Goal: Task Accomplishment & Management: Complete application form

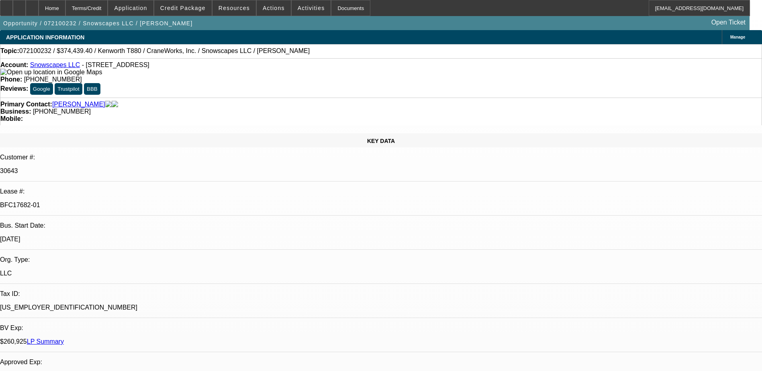
select select "0.15"
select select "2"
select select "0"
select select "0.15"
select select "2"
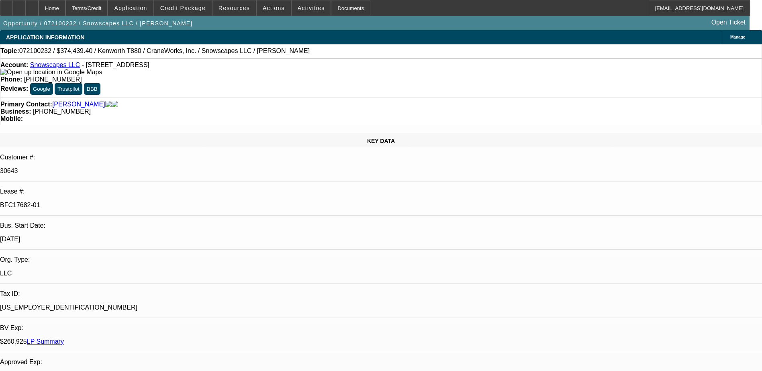
select select "0"
select select "0.15"
select select "0"
select select "0.15"
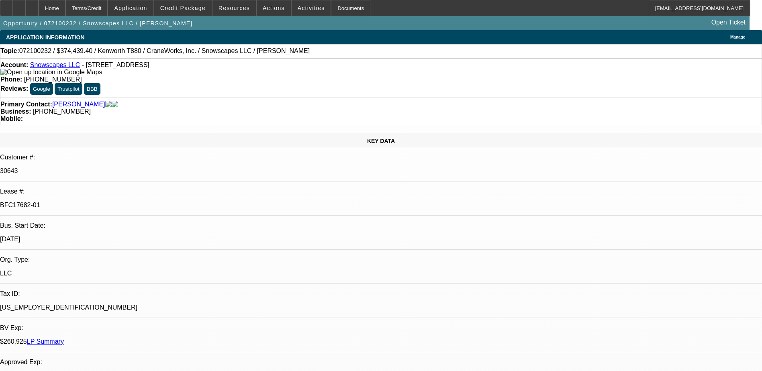
select select "0"
select select "1"
select select "2"
select select "6"
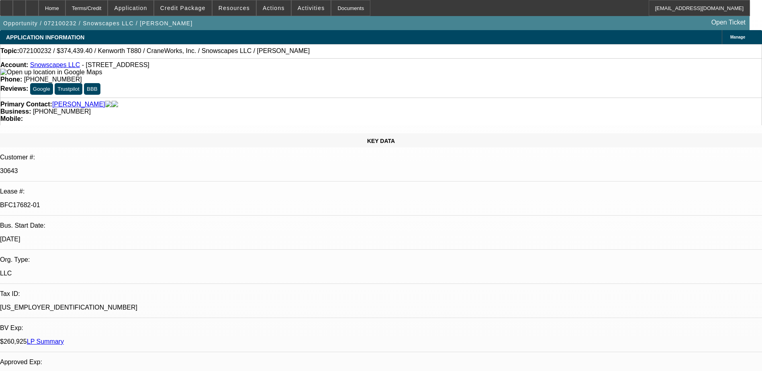
select select "1"
select select "2"
select select "6"
select select "1"
select select "2"
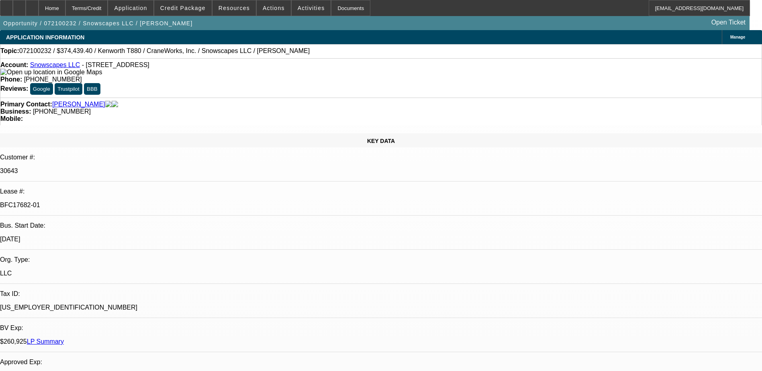
select select "6"
select select "1"
select select "2"
select select "6"
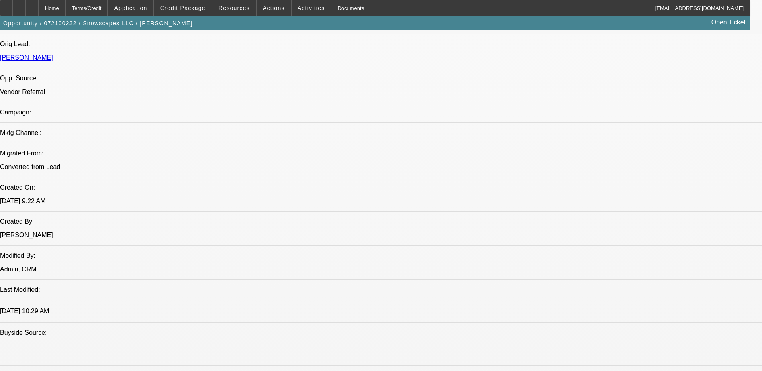
scroll to position [522, 0]
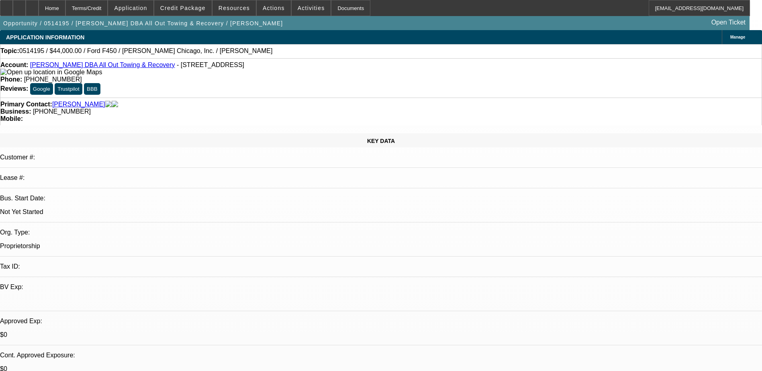
select select "0"
select select "2"
select select "0.1"
select select "4"
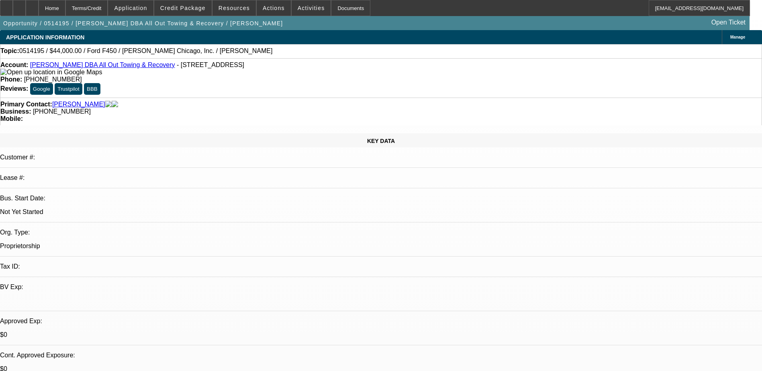
select select "0"
select select "2"
select select "0.1"
select select "4"
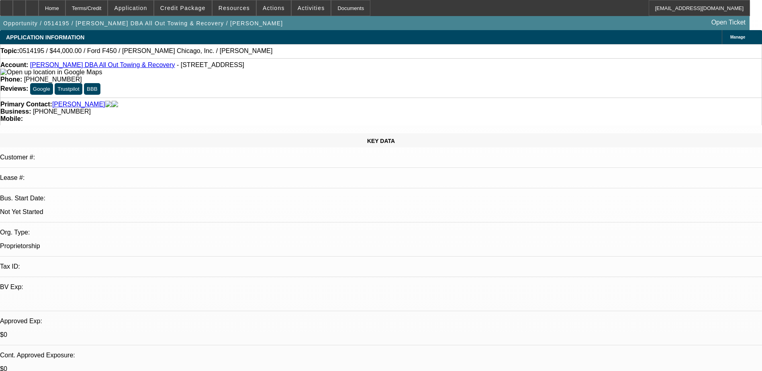
select select "0"
select select "2"
select select "0.1"
select select "4"
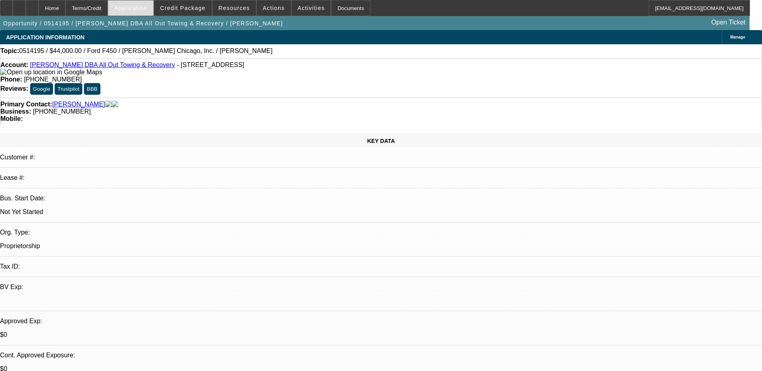
scroll to position [80, 0]
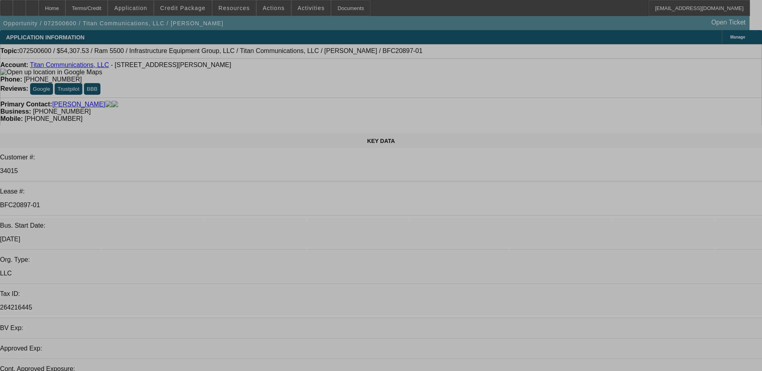
select select "0"
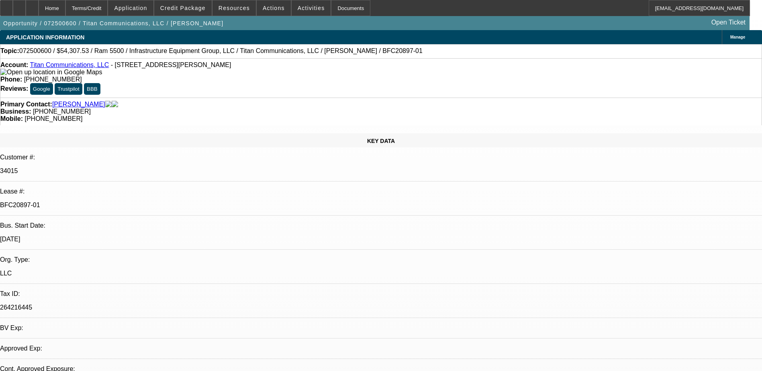
select select "0"
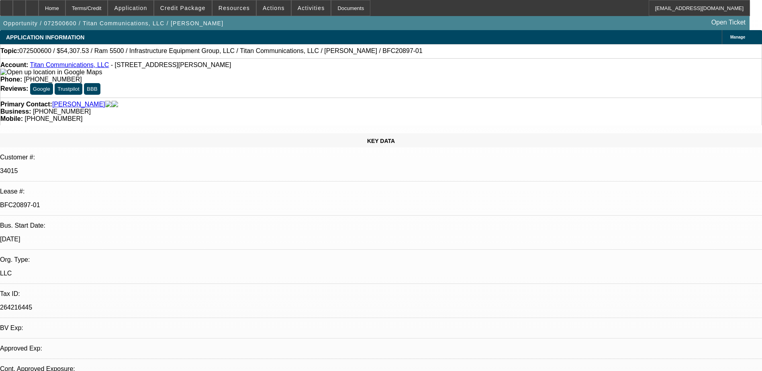
select select "0"
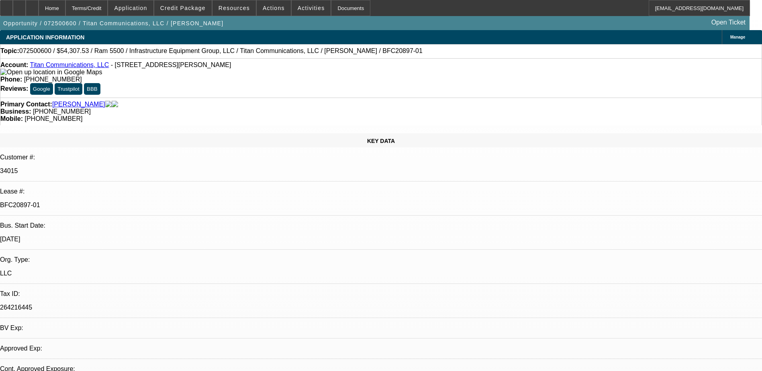
select select "0"
select select "1"
select select "6"
select select "1"
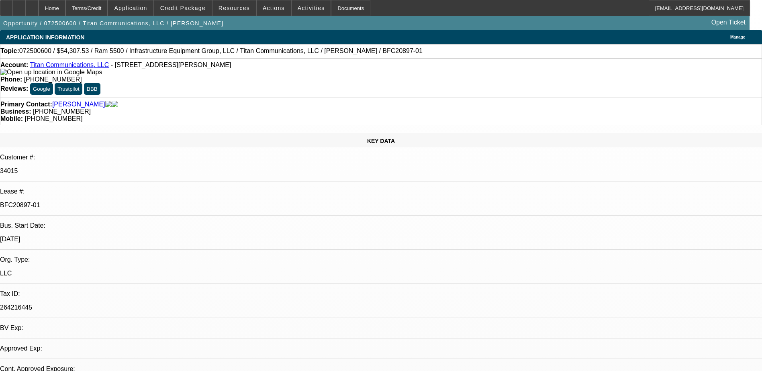
select select "1"
select select "6"
select select "1"
select select "6"
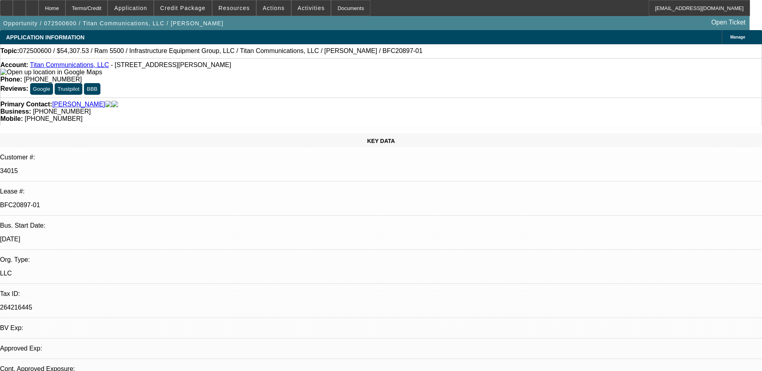
select select "1"
select select "6"
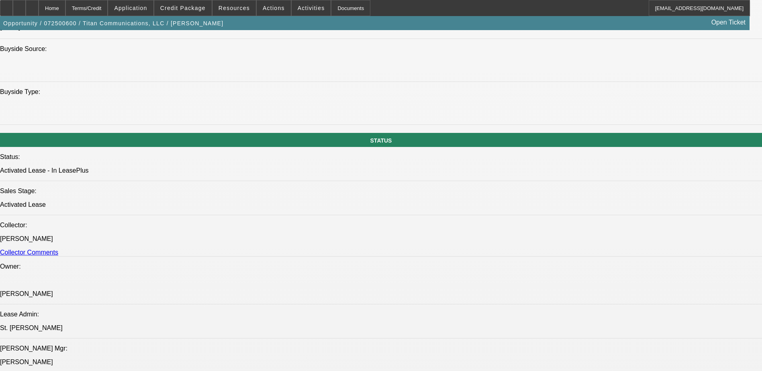
scroll to position [723, 0]
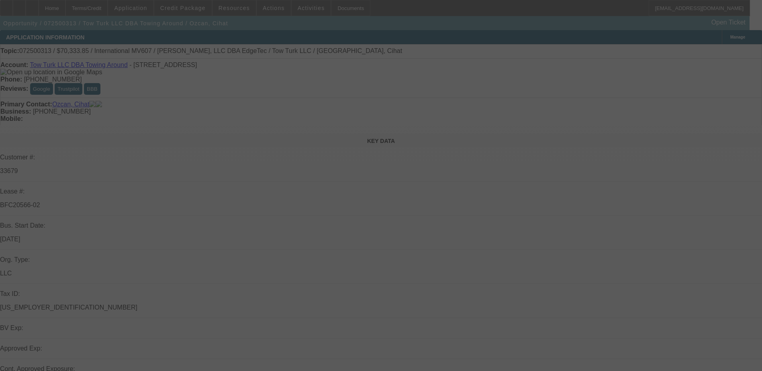
select select "0.15"
select select "2"
select select "0"
select select "6"
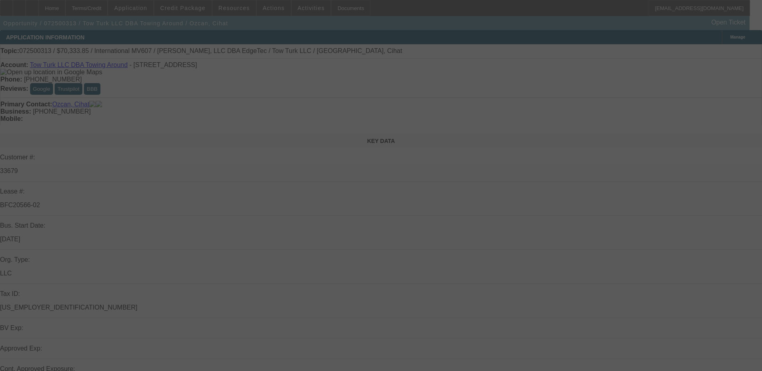
select select "0.15"
select select "2"
select select "0"
select select "6"
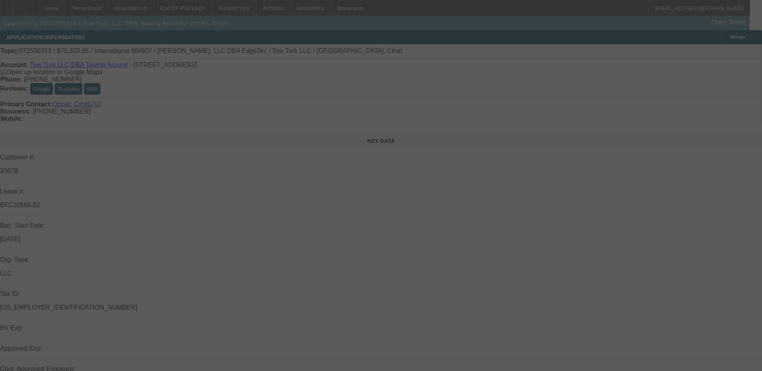
select select "0.15"
select select "2"
select select "0"
select select "6"
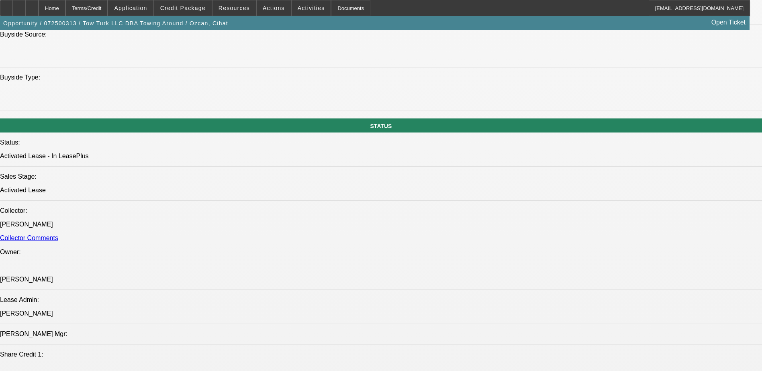
scroll to position [804, 0]
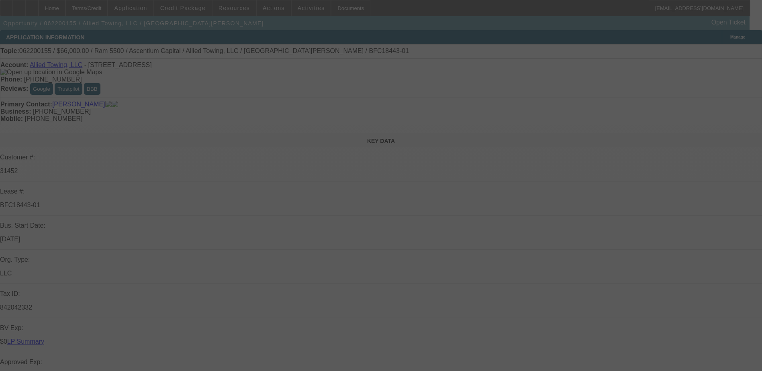
select select "0"
select select "0.1"
select select "0"
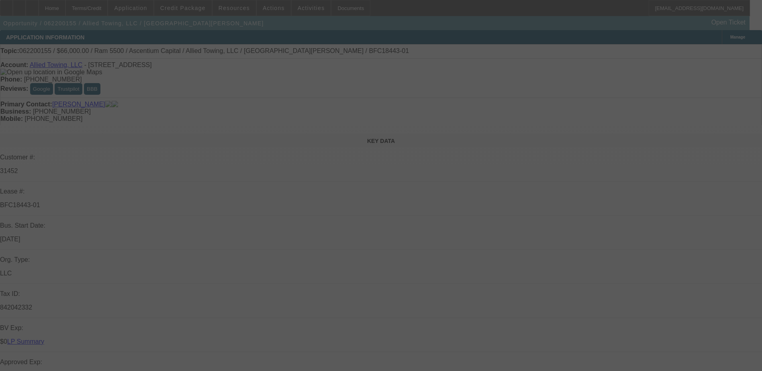
select select "0.1"
select select "0"
select select "0.1"
select select "0"
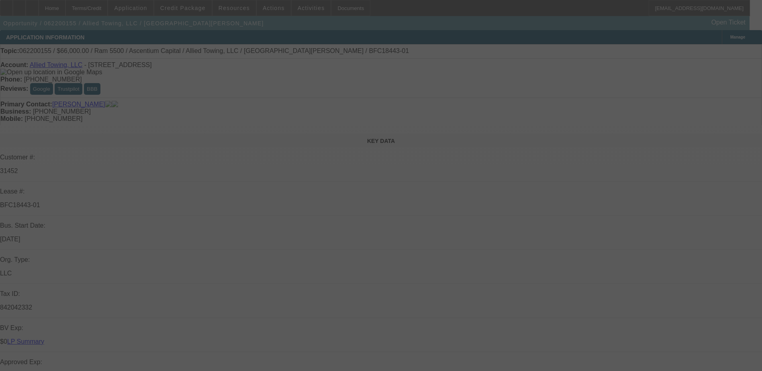
select select "0"
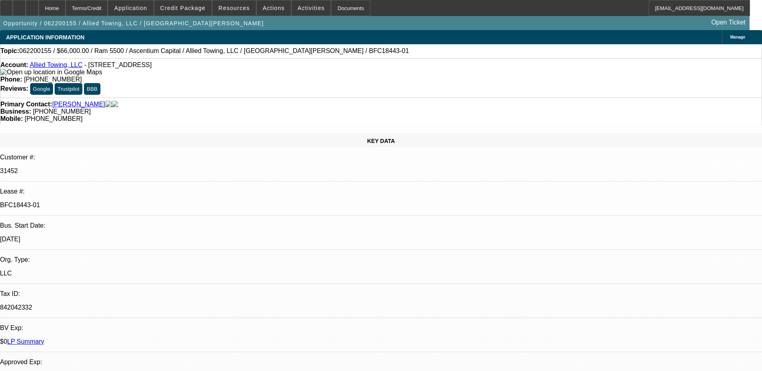
select select "1"
select select "4"
select select "1"
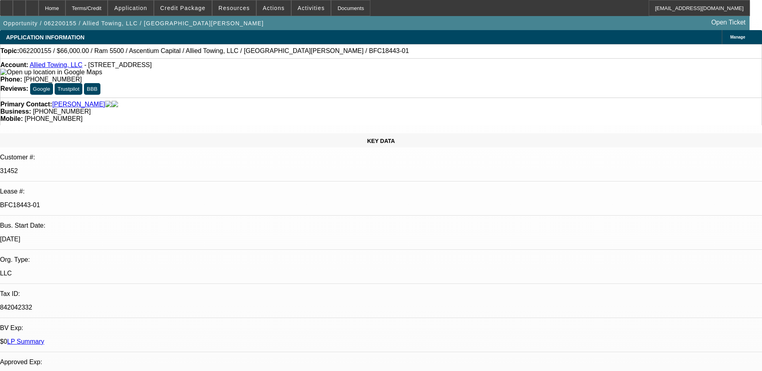
select select "4"
select select "1"
select select "4"
select select "1"
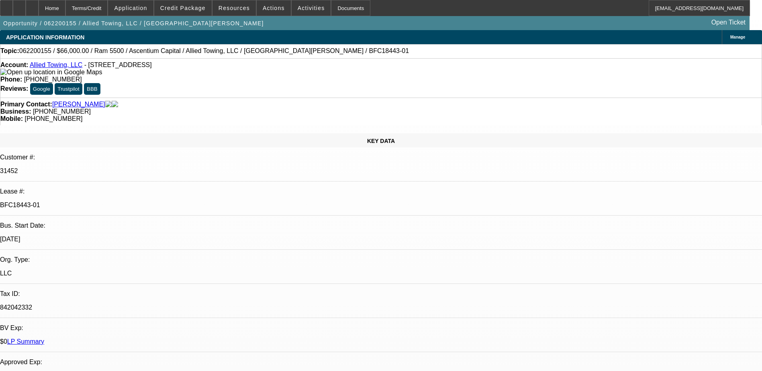
select select "1"
select select "6"
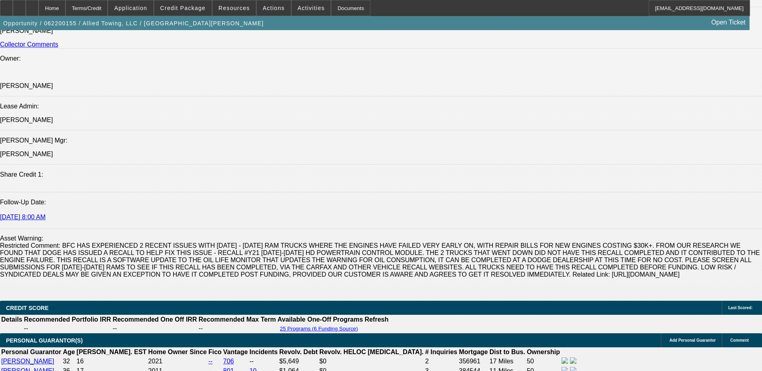
scroll to position [964, 0]
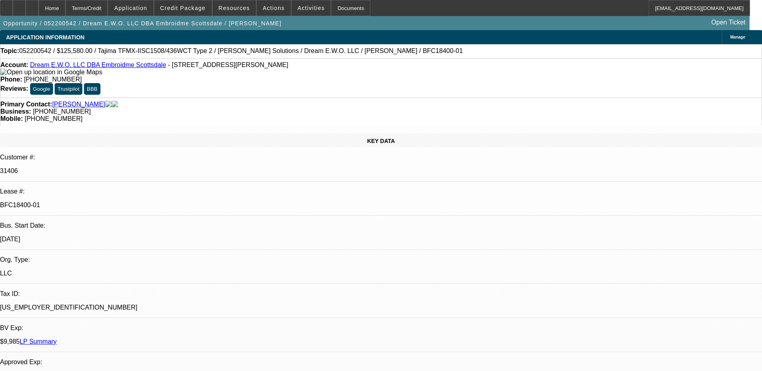
select select "0"
select select "0.1"
select select "0"
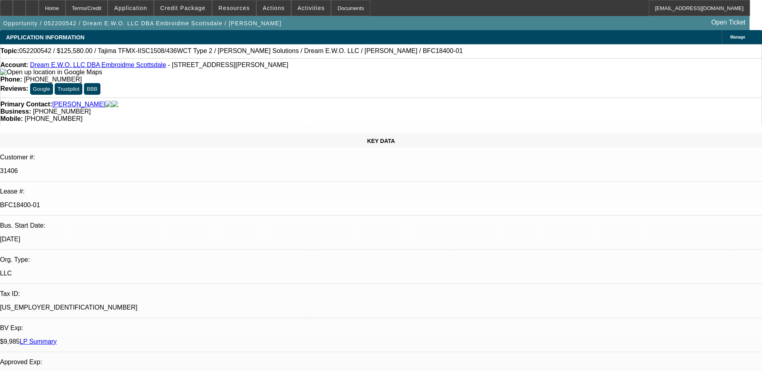
select select "0.1"
select select "0"
select select "2"
select select "0.1"
select select "0"
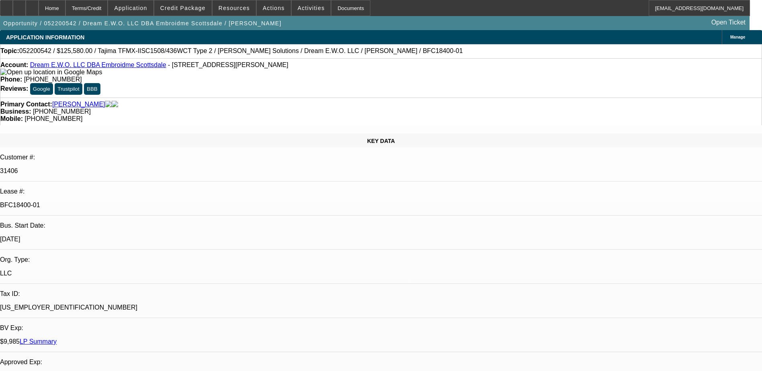
select select "0"
select select "0.1"
select select "1"
select select "4"
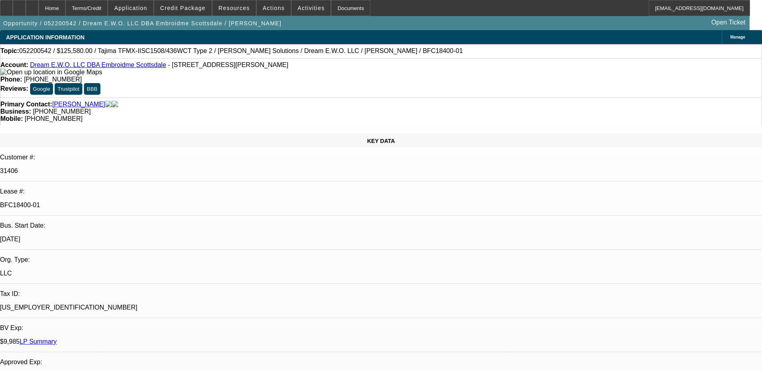
select select "1"
select select "4"
select select "1"
select select "2"
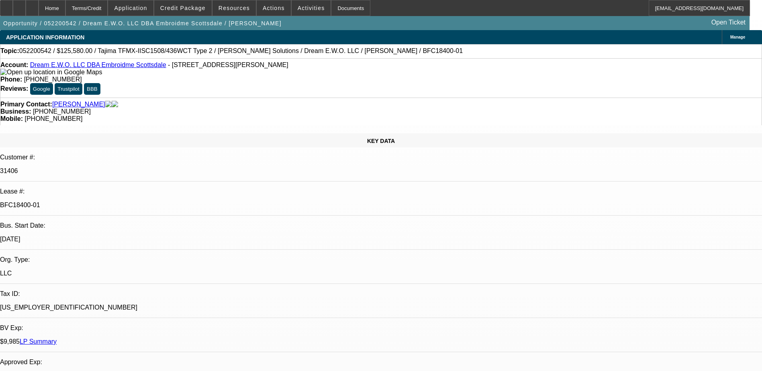
select select "4"
select select "1"
select select "4"
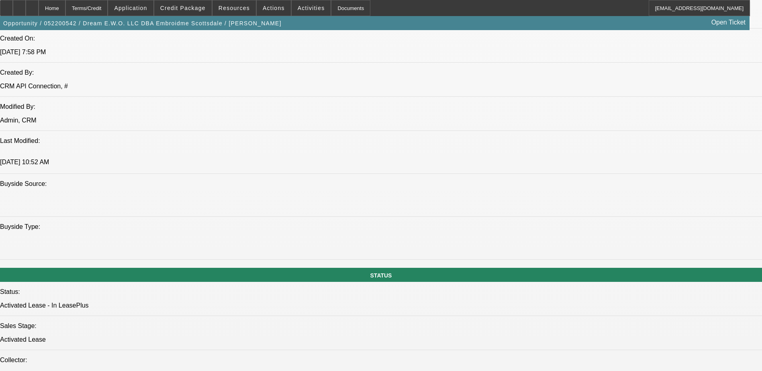
scroll to position [643, 0]
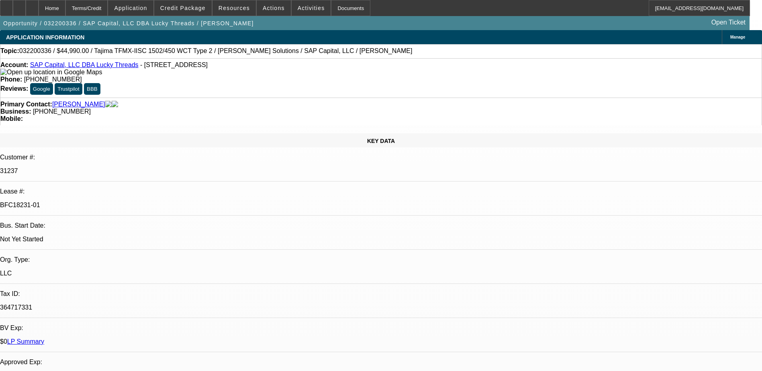
select select "0"
select select "2"
select select "0"
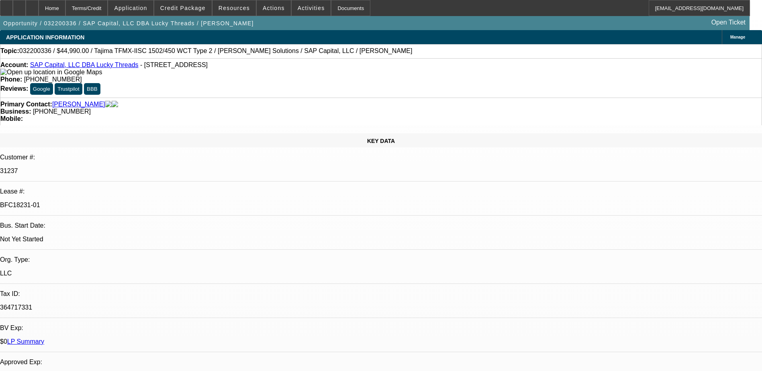
select select "0.1"
select select "0"
select select "0.1"
select select "0"
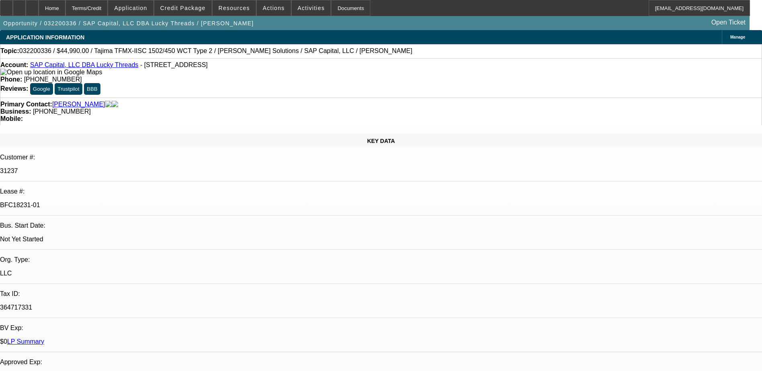
select select "0"
select select "1"
select select "2"
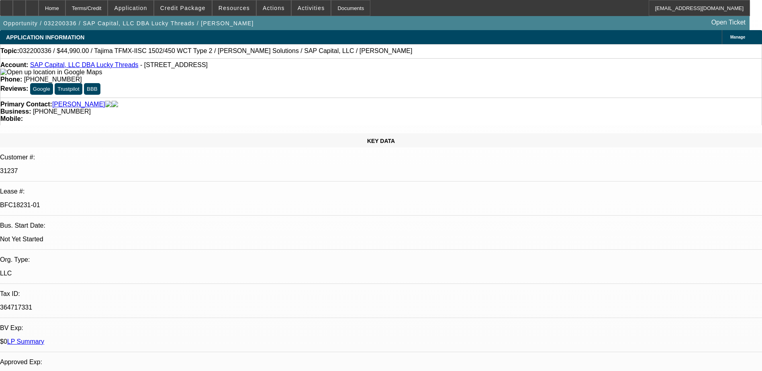
select select "1"
select select "4"
select select "1"
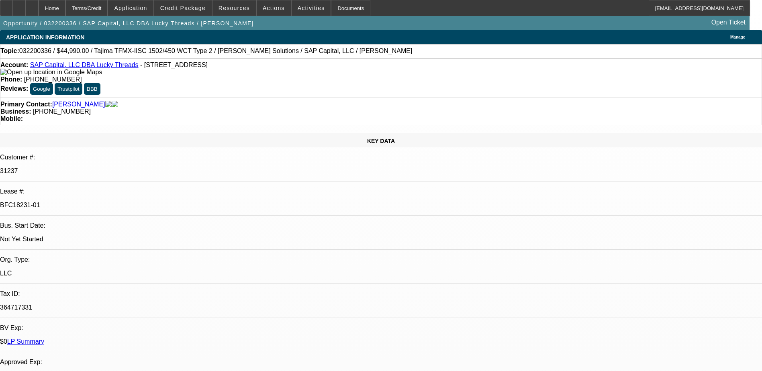
select select "4"
select select "1"
select select "2"
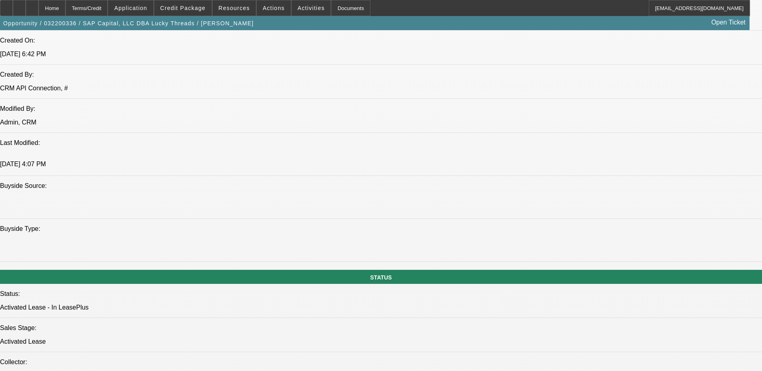
scroll to position [683, 0]
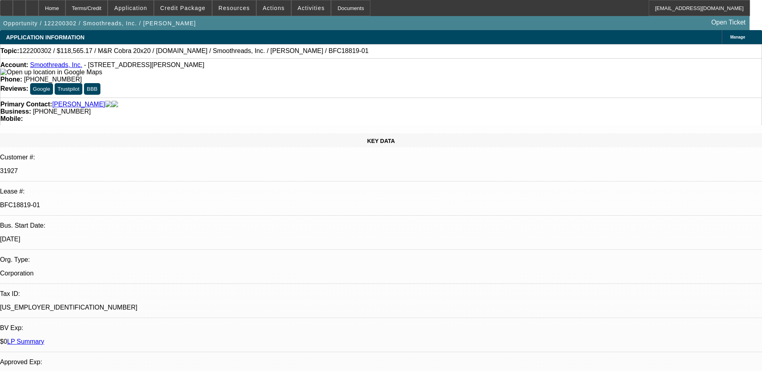
select select "0"
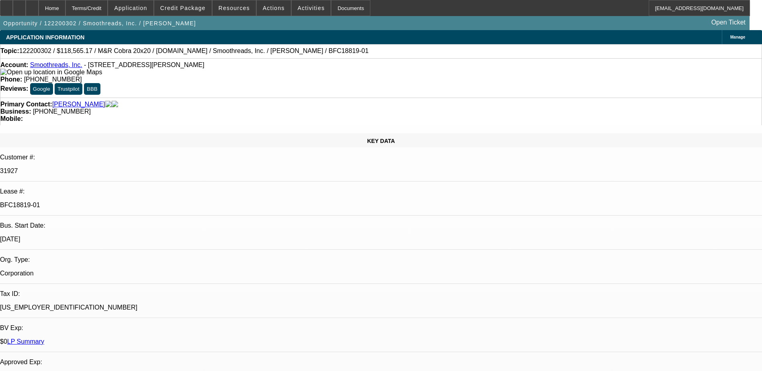
select select "0"
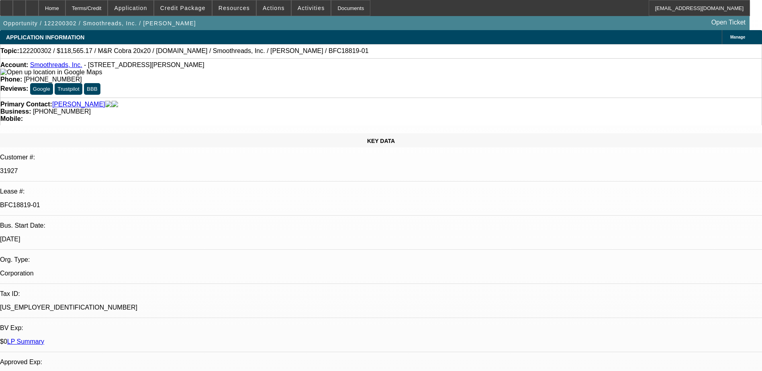
select select "0"
select select "1"
select select "6"
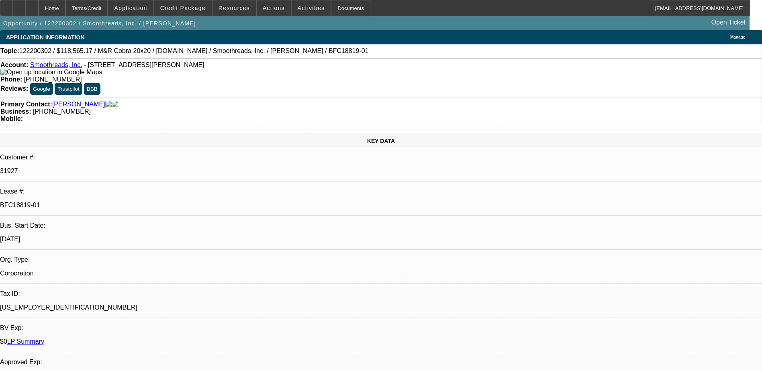
select select "1"
select select "3"
select select "1"
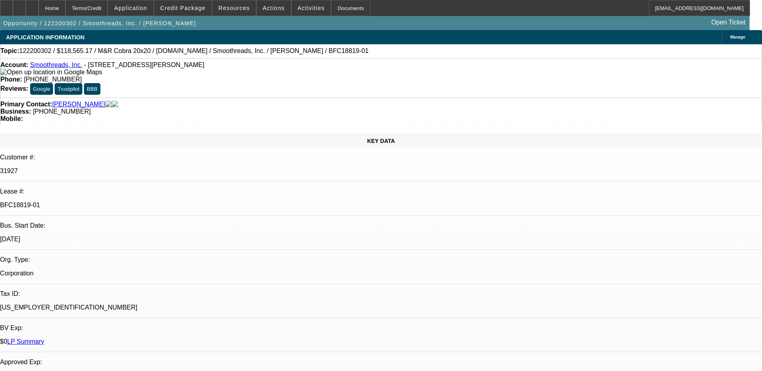
select select "3"
select select "1"
select select "3"
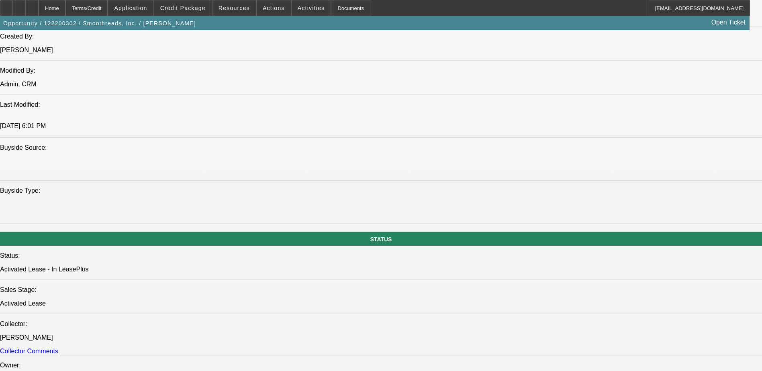
scroll to position [683, 0]
